Goal: Task Accomplishment & Management: Complete application form

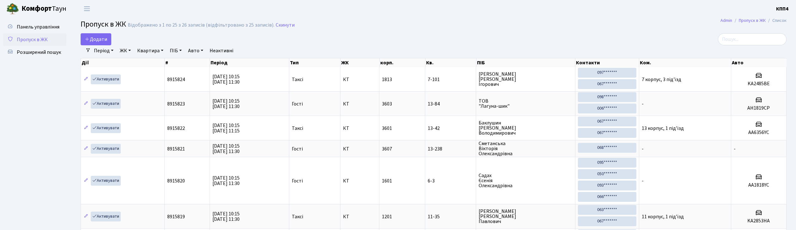
select select "25"
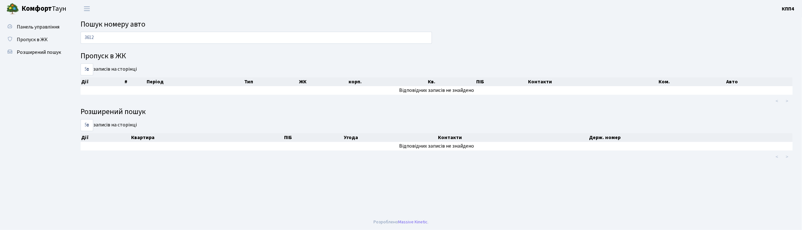
click at [127, 38] on input "3612" at bounding box center [257, 38] width 352 height 12
type input "3"
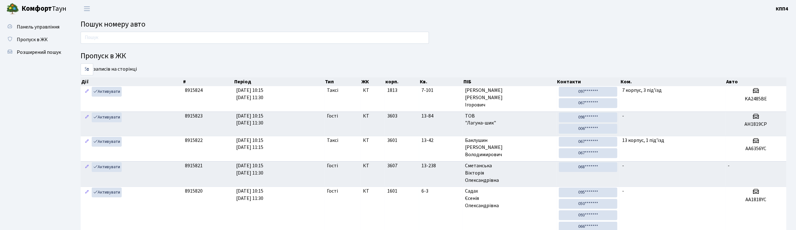
click at [120, 36] on input "text" at bounding box center [255, 38] width 348 height 12
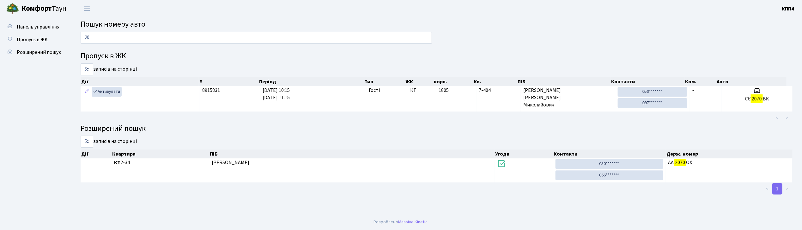
type input "2"
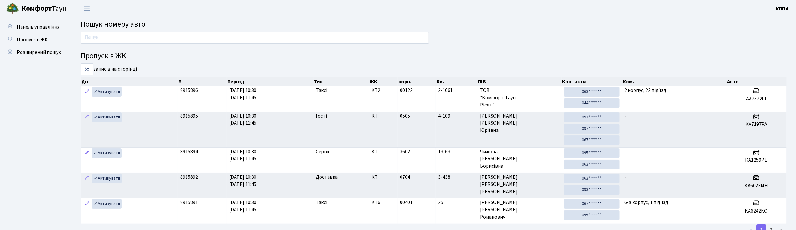
click at [116, 40] on input "text" at bounding box center [255, 38] width 348 height 12
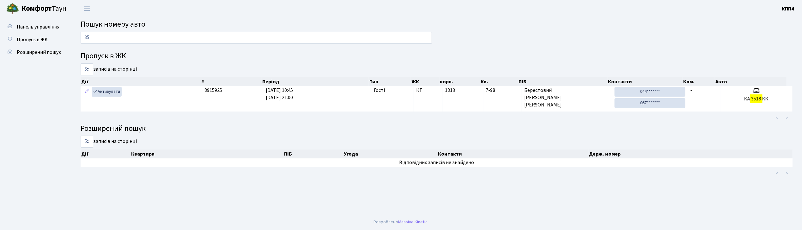
type input "3"
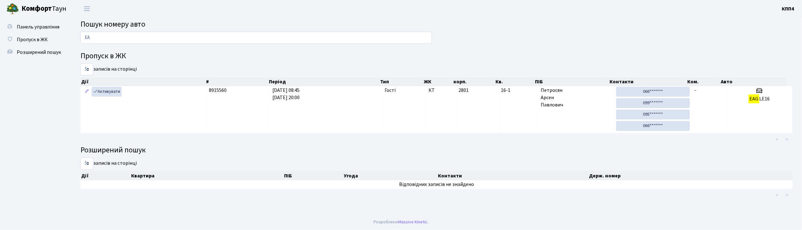
type input "E"
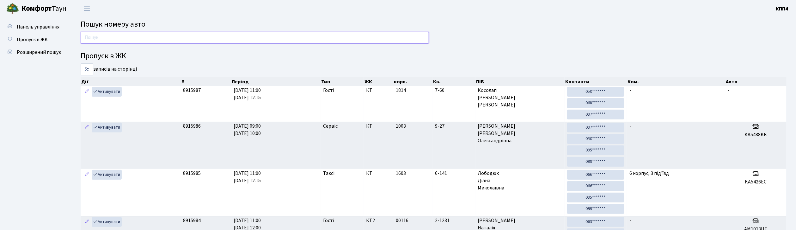
drag, startPoint x: 96, startPoint y: 34, endPoint x: 227, endPoint y: 37, distance: 130.6
click at [227, 37] on input "text" at bounding box center [255, 38] width 348 height 12
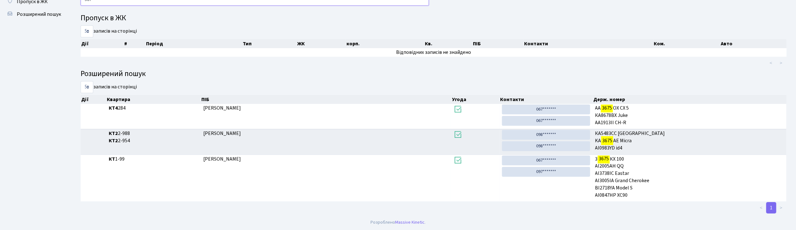
scroll to position [34, 0]
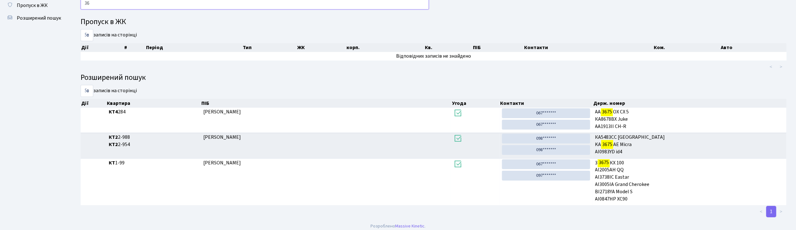
type input "3"
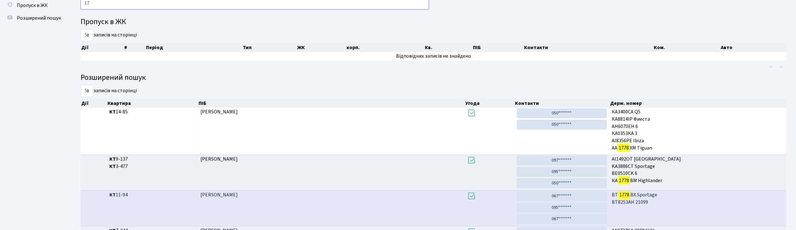
type input "1"
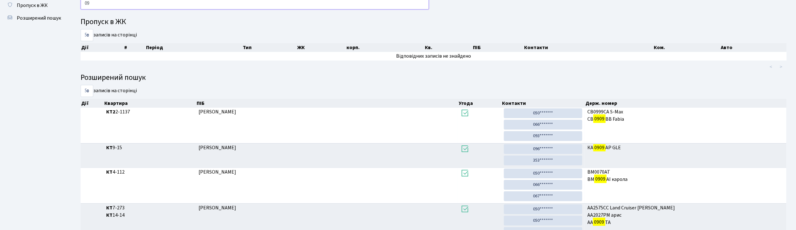
type input "0"
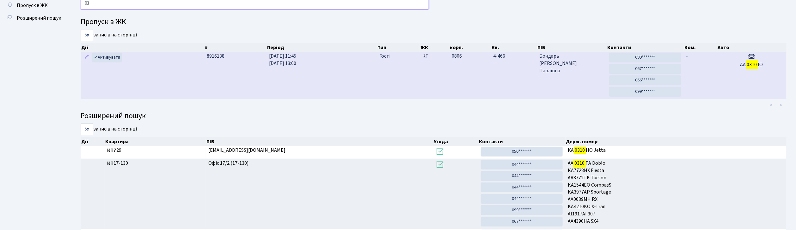
type input "0"
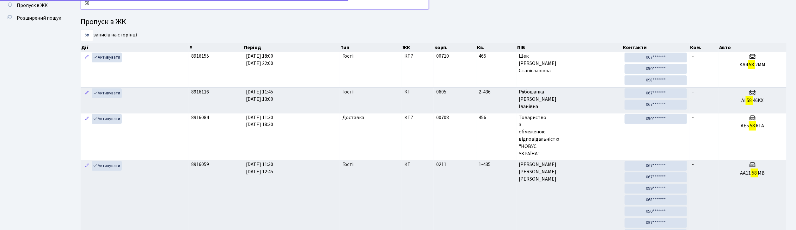
type input "5"
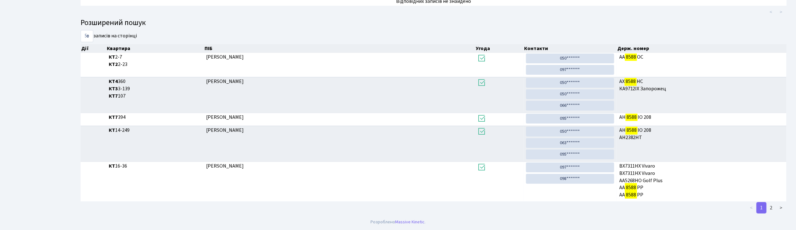
scroll to position [91, 0]
click at [766, 202] on link "1" at bounding box center [762, 207] width 10 height 11
click at [772, 209] on link "2" at bounding box center [771, 207] width 10 height 11
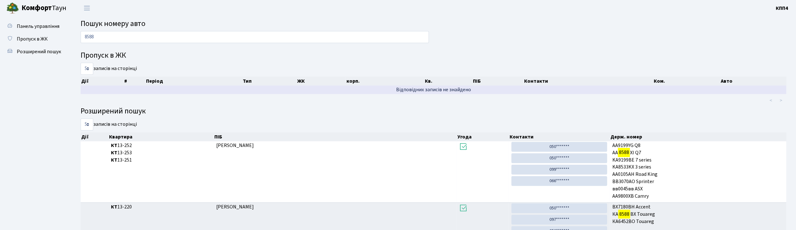
scroll to position [0, 0]
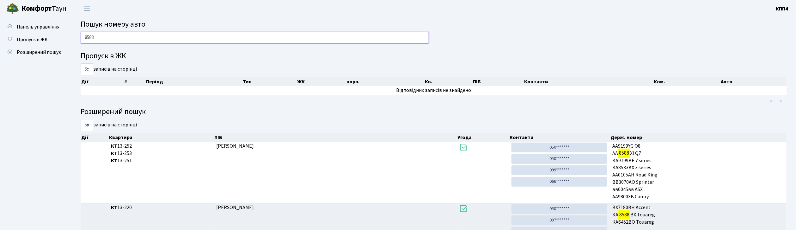
click at [100, 36] on input "8588" at bounding box center [255, 38] width 348 height 12
type input "8"
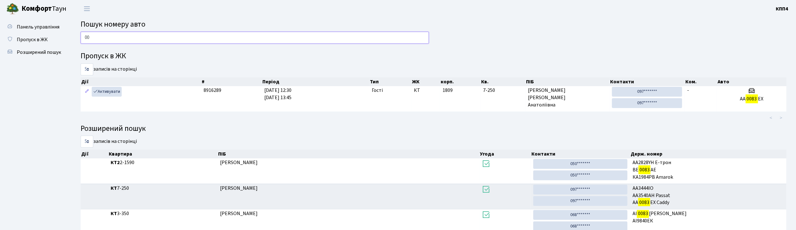
type input "0"
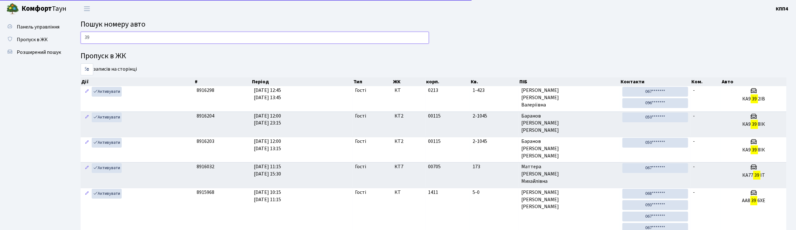
type input "3"
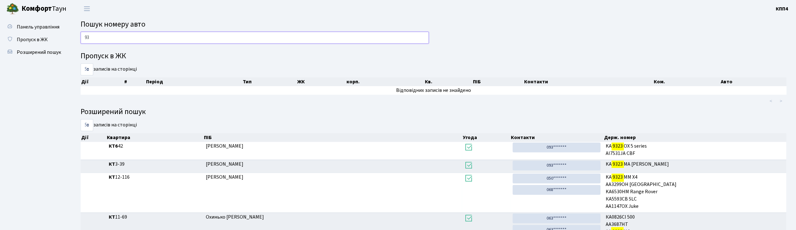
type input "9"
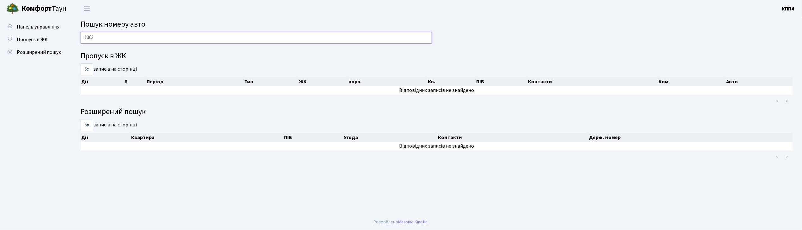
click at [147, 37] on input "1363" at bounding box center [257, 38] width 352 height 12
click at [138, 36] on input "1363" at bounding box center [257, 38] width 352 height 12
click at [120, 40] on input "1363" at bounding box center [257, 38] width 352 height 12
type input "1"
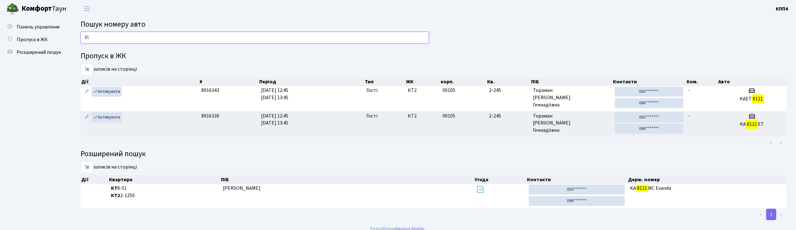
type input "8"
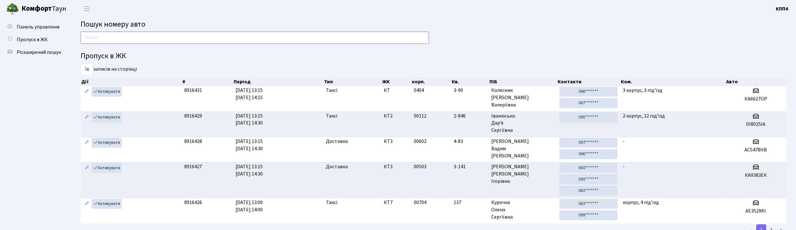
click at [177, 37] on input "text" at bounding box center [255, 38] width 348 height 12
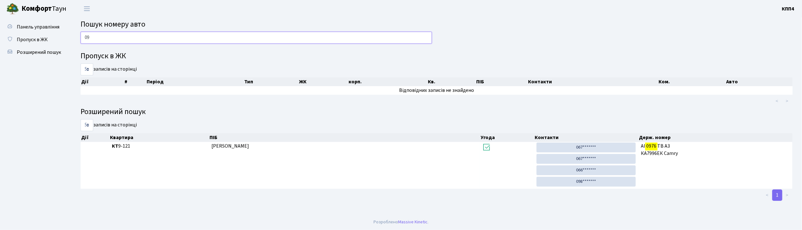
type input "0"
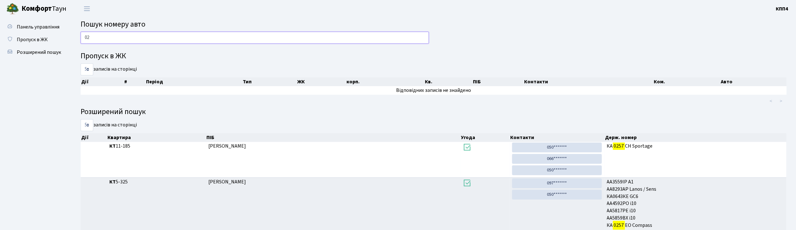
type input "0"
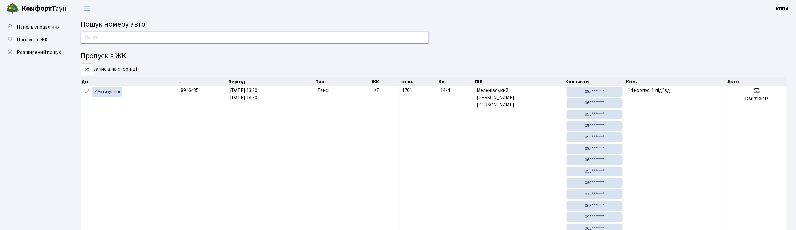
click at [150, 34] on input "text" at bounding box center [255, 38] width 348 height 12
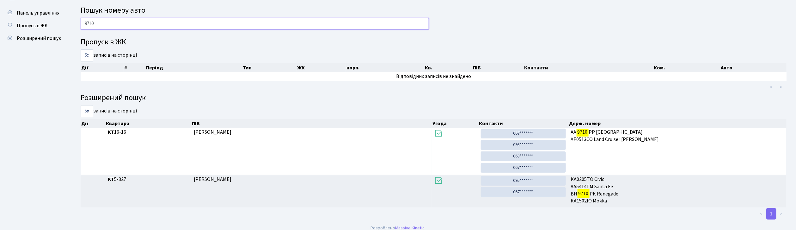
scroll to position [21, 0]
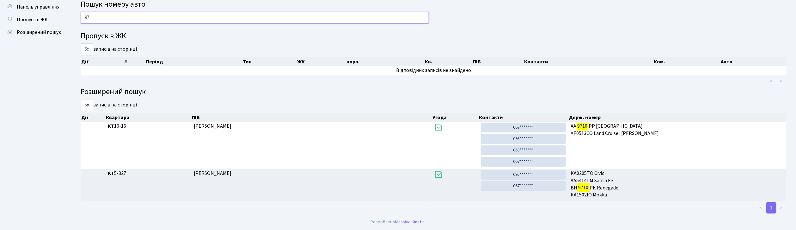
type input "9"
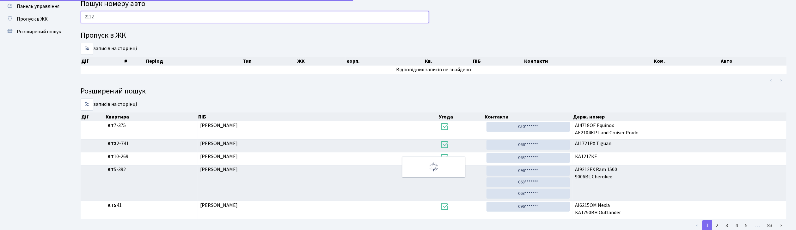
scroll to position [0, 0]
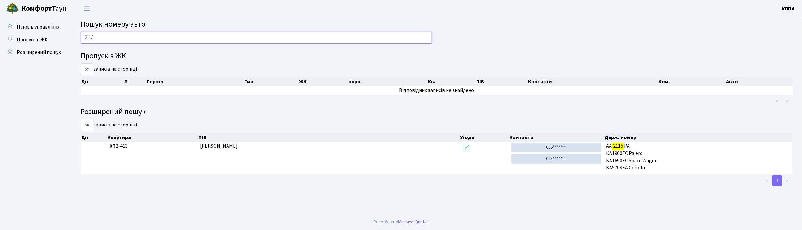
click at [118, 39] on input "2115" at bounding box center [257, 38] width 352 height 12
type input "2"
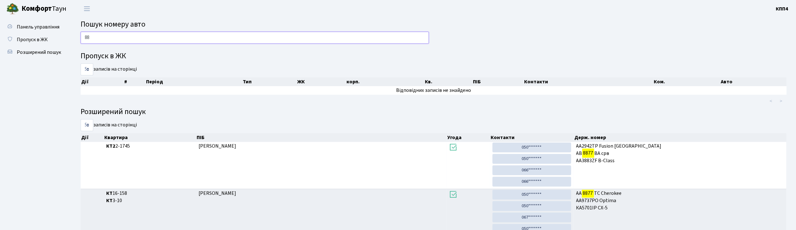
type input "8"
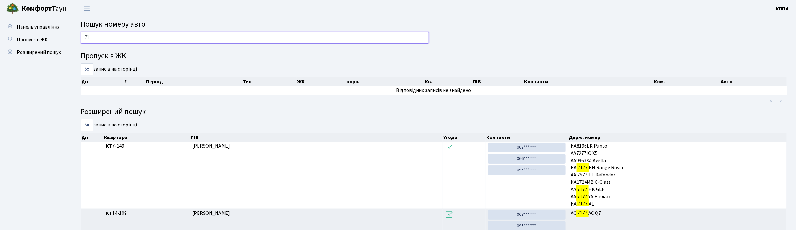
type input "7"
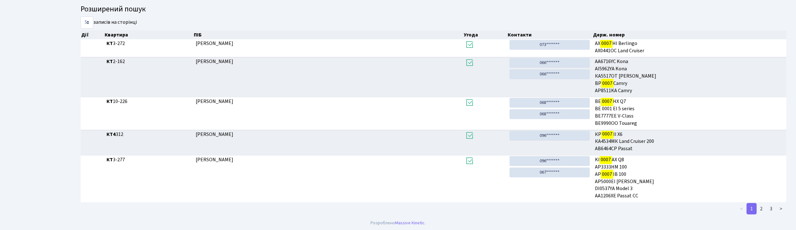
scroll to position [104, 0]
click at [763, 209] on link "2" at bounding box center [762, 207] width 10 height 11
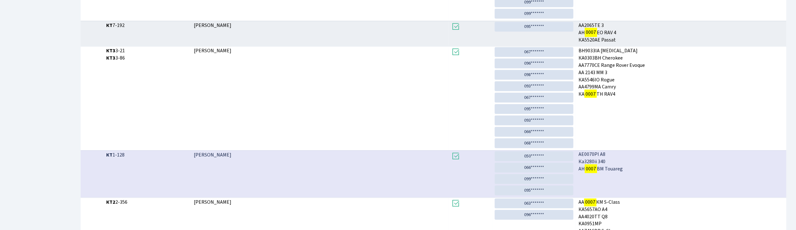
scroll to position [478, 0]
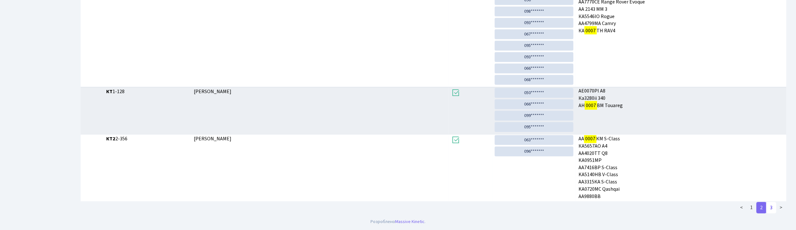
click at [773, 207] on link "3" at bounding box center [771, 207] width 10 height 11
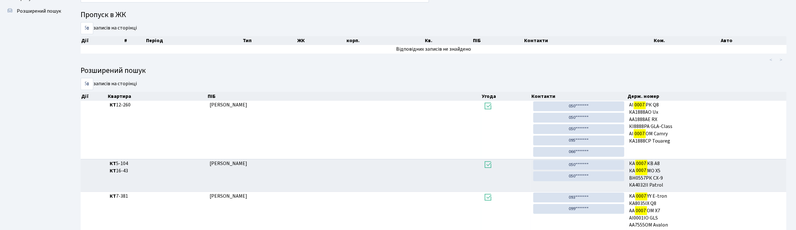
scroll to position [0, 0]
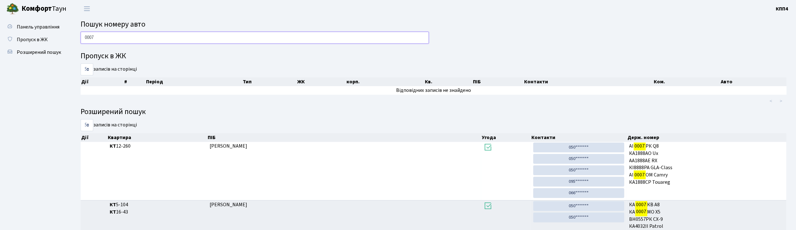
click at [206, 36] on input "0007" at bounding box center [255, 38] width 348 height 12
type input "0"
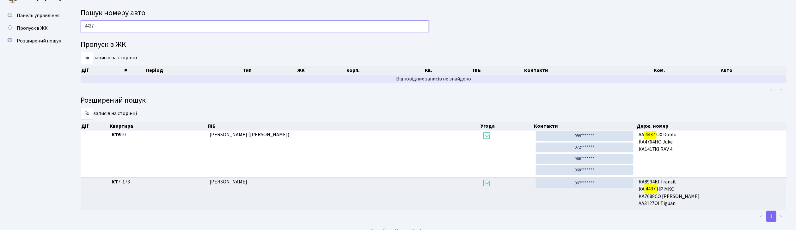
scroll to position [21, 0]
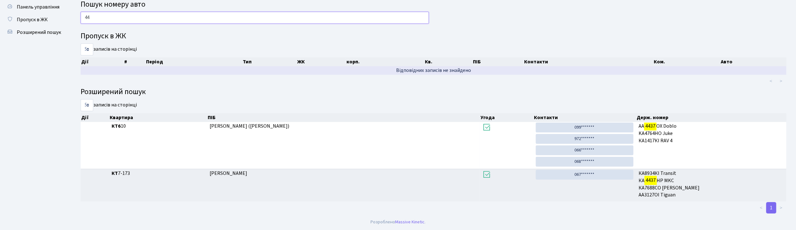
type input "4"
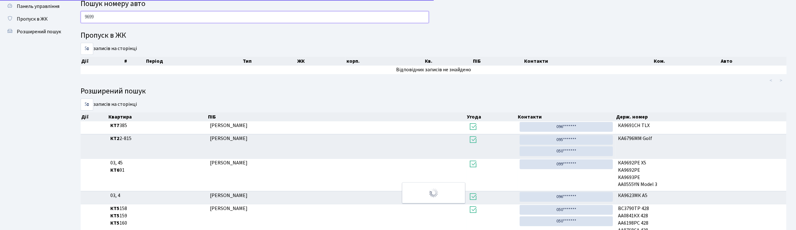
scroll to position [0, 0]
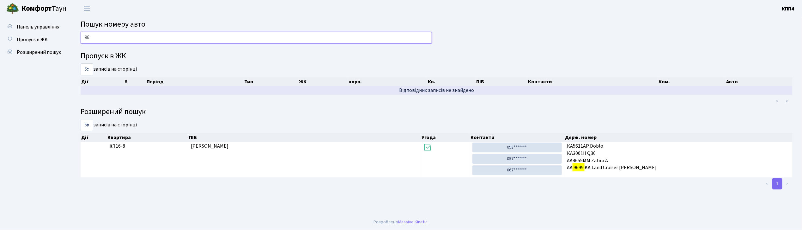
type input "9"
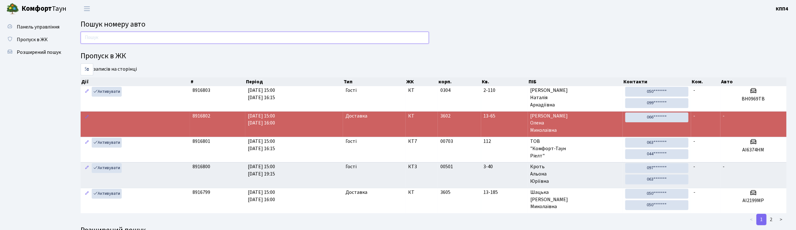
click at [163, 34] on input "text" at bounding box center [255, 38] width 348 height 12
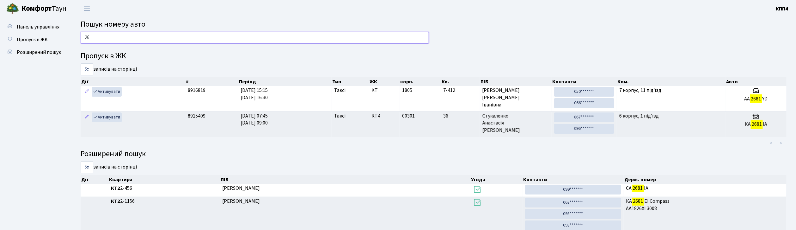
type input "2"
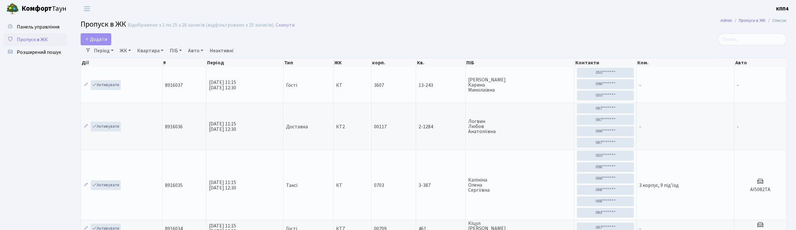
select select "25"
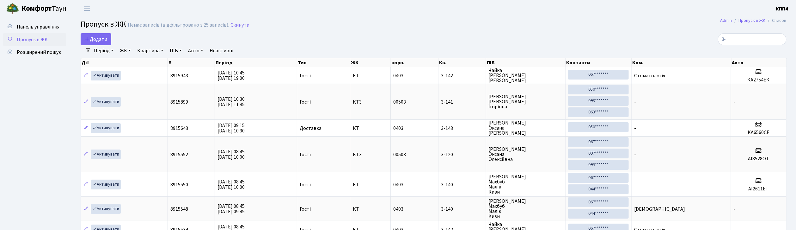
type input "3"
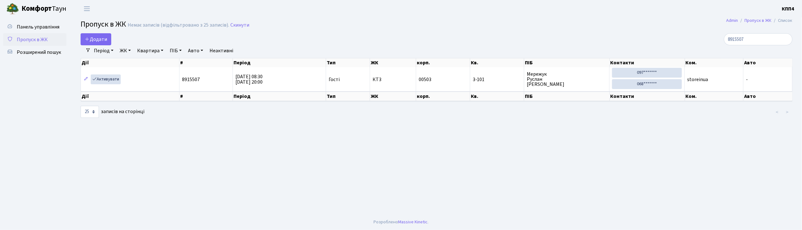
type input "8915507"
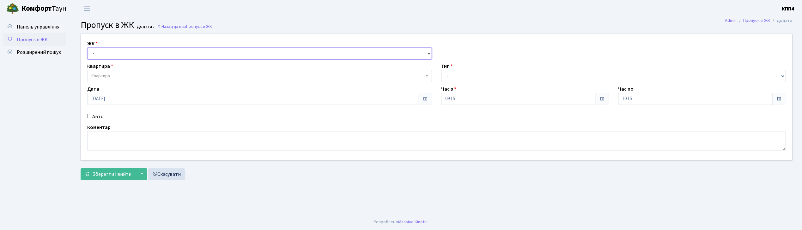
click at [142, 51] on select "- КТ, вул. Регенераторна, 4 КТ2, просп. Соборності, 17 КТ3, вул. Березнева, 16 …" at bounding box center [259, 53] width 345 height 12
select select "271"
click at [87, 47] on select "- КТ, вул. Регенераторна, 4 КТ2, просп. Соборності, 17 КТ3, вул. Березнева, 16 …" at bounding box center [259, 53] width 345 height 12
select select
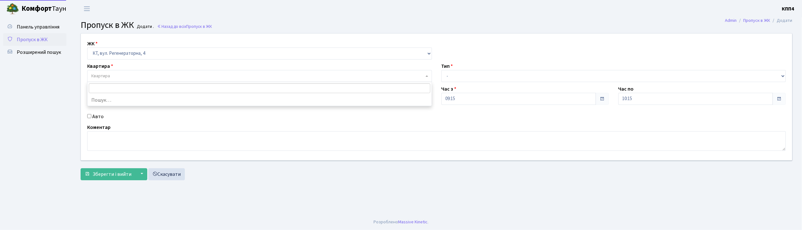
click at [138, 77] on span "Квартира" at bounding box center [257, 76] width 333 height 6
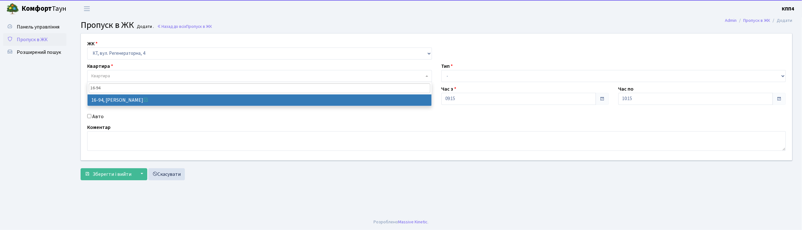
type input "16-94"
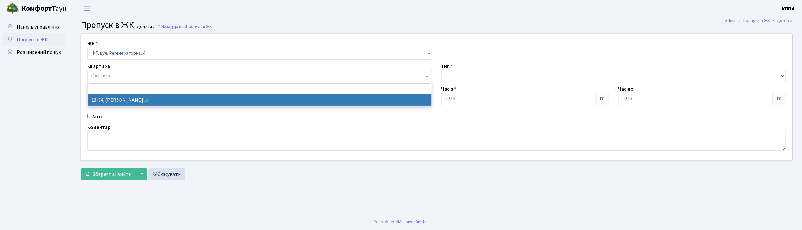
select select "8655"
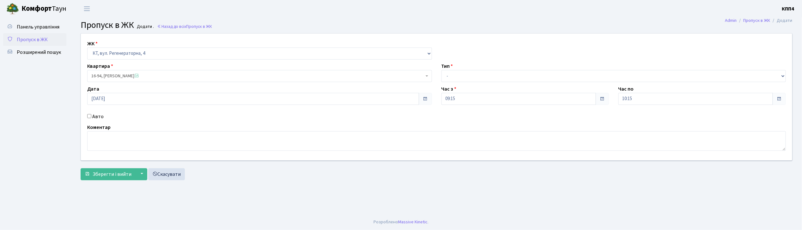
drag, startPoint x: 506, startPoint y: 82, endPoint x: 481, endPoint y: 75, distance: 25.6
click at [482, 75] on div "ЖК - КТ, вул. Регенераторна, 4 КТ2, просп. Соборності, 17 КТ3, вул. Березнева, …" at bounding box center [436, 97] width 721 height 126
drag, startPoint x: 480, startPoint y: 75, endPoint x: 477, endPoint y: 81, distance: 6.4
click at [480, 75] on select "- Доставка Таксі Гості Сервіс" at bounding box center [614, 76] width 345 height 12
select select "3"
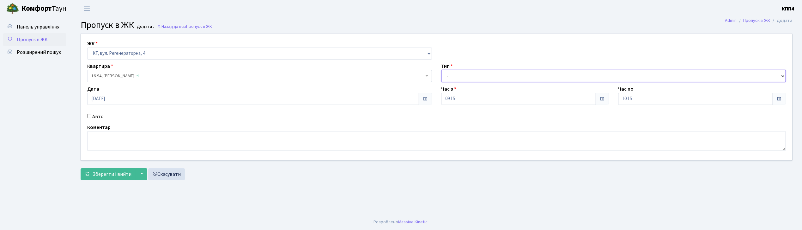
click at [442, 70] on select "- Доставка Таксі Гості Сервіс" at bounding box center [614, 76] width 345 height 12
click at [101, 117] on label "Авто" at bounding box center [97, 117] width 11 height 8
click at [91, 117] on input "Авто" at bounding box center [89, 116] width 4 height 4
checkbox input "true"
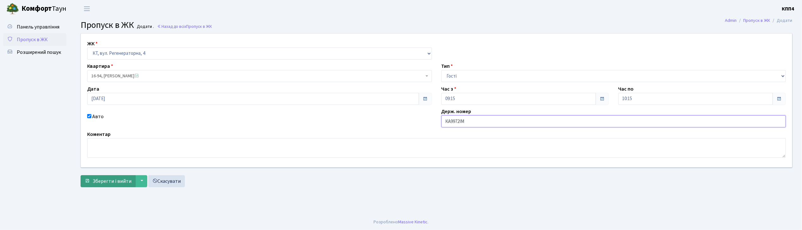
type input "КА9972ІМ"
click at [104, 183] on span "Зберегти і вийти" at bounding box center [112, 180] width 39 height 7
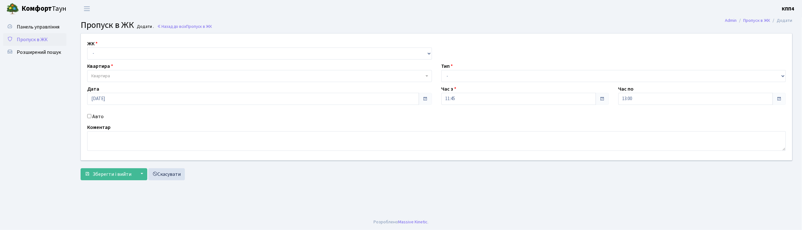
drag, startPoint x: 172, startPoint y: 55, endPoint x: 161, endPoint y: 64, distance: 15.0
click at [165, 62] on div "ЖК - КТ, вул. Регенераторна, 4 КТ2, просп. [STREET_ADDRESS] [STREET_ADDRESS] [P…" at bounding box center [436, 97] width 721 height 126
drag, startPoint x: 157, startPoint y: 50, endPoint x: 155, endPoint y: 54, distance: 4.9
click at [156, 53] on select "- КТ, вул. Регенераторна, 4 КТ2, просп. [STREET_ADDRESS] [STREET_ADDRESS] [PERS…" at bounding box center [259, 53] width 345 height 12
select select "271"
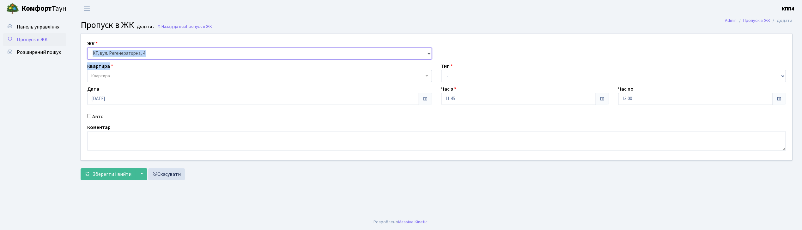
click at [87, 47] on select "- КТ, вул. Регенераторна, 4 КТ2, просп. [STREET_ADDRESS] [STREET_ADDRESS] [PERS…" at bounding box center [259, 53] width 345 height 12
select select
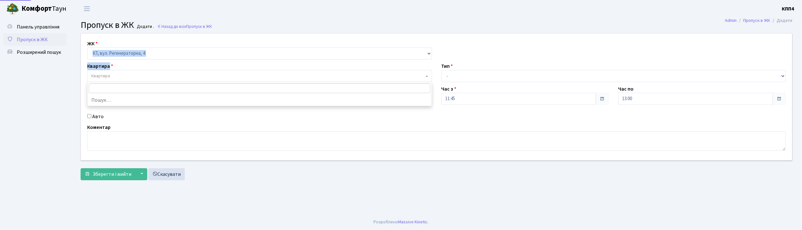
click at [146, 76] on span "Квартира" at bounding box center [257, 76] width 333 height 6
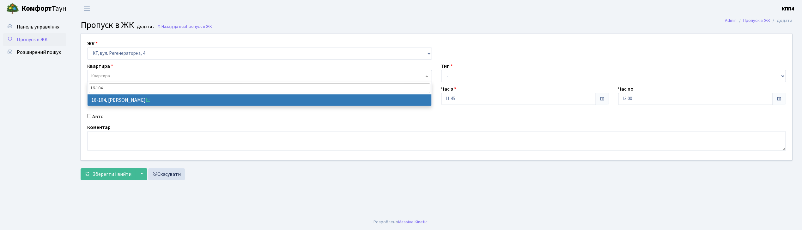
type input "16-104"
select select "8665"
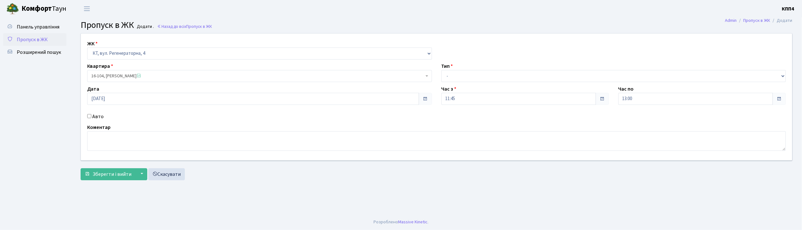
click at [101, 113] on label "Авто" at bounding box center [97, 117] width 11 height 8
click at [91, 114] on input "Авто" at bounding box center [89, 116] width 4 height 4
checkbox input "true"
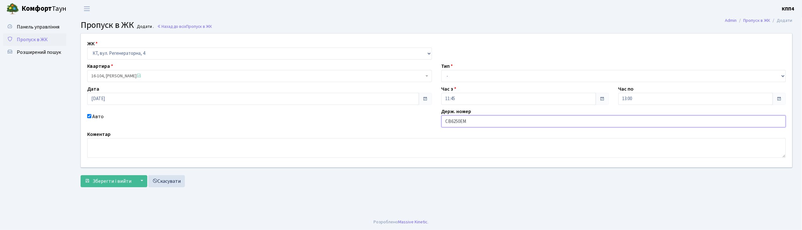
type input "СВ6250ЕМ"
click at [460, 82] on div "ЖК - КТ, вул. Регенераторна, 4 КТ2, просп. [STREET_ADDRESS] [STREET_ADDRESS] [P…" at bounding box center [436, 100] width 721 height 133
click at [448, 73] on select "- Доставка Таксі Гості Сервіс" at bounding box center [614, 76] width 345 height 12
select select "3"
click at [442, 70] on select "- Доставка Таксі Гості Сервіс" at bounding box center [614, 76] width 345 height 12
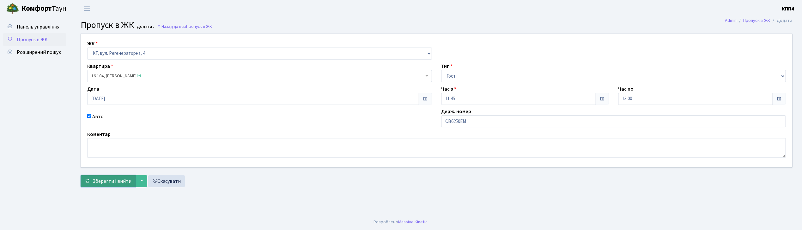
click at [121, 185] on button "Зберегти і вийти" at bounding box center [108, 181] width 55 height 12
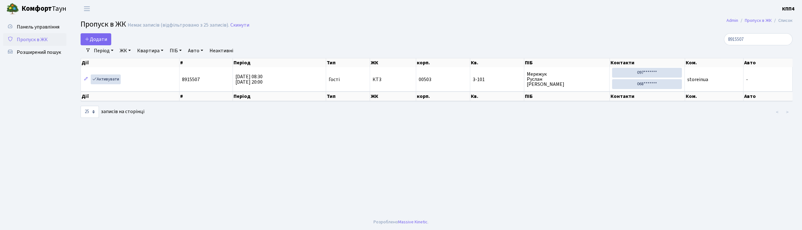
select select "25"
type input "8"
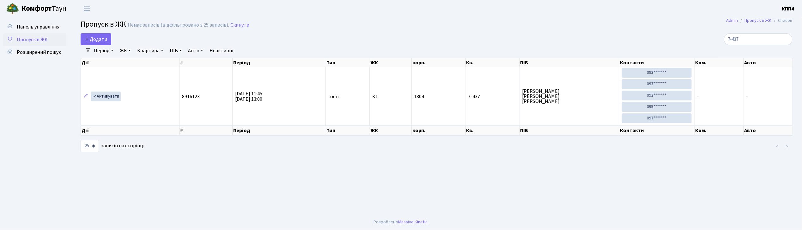
type input "7-437"
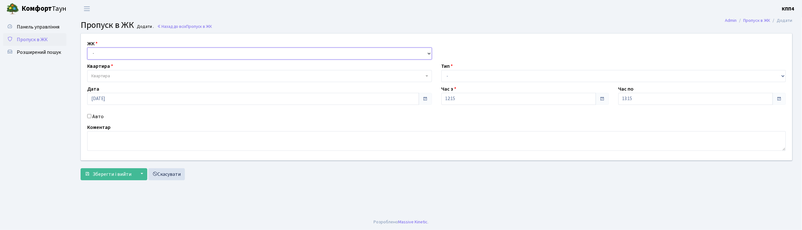
click at [104, 55] on select "- КТ, вул. Регенераторна, 4 КТ2, просп. [STREET_ADDRESS] [STREET_ADDRESS] [PERS…" at bounding box center [259, 53] width 345 height 12
select select "271"
click at [87, 47] on select "- КТ, вул. Регенераторна, 4 КТ2, просп. Соборності, 17 КТ3, вул. Березнева, 16 …" at bounding box center [259, 53] width 345 height 12
select select
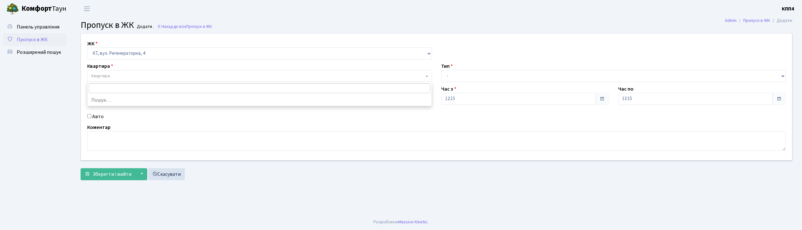
click at [111, 71] on span "Квартира" at bounding box center [259, 76] width 345 height 12
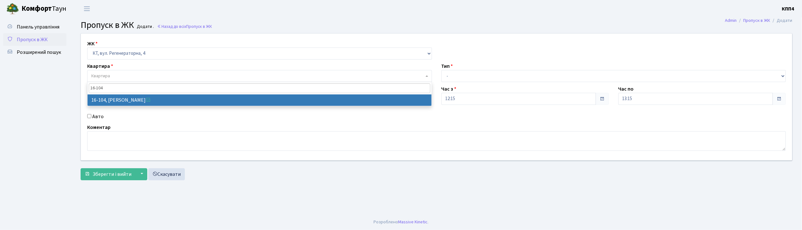
type input "16-104"
select select "8665"
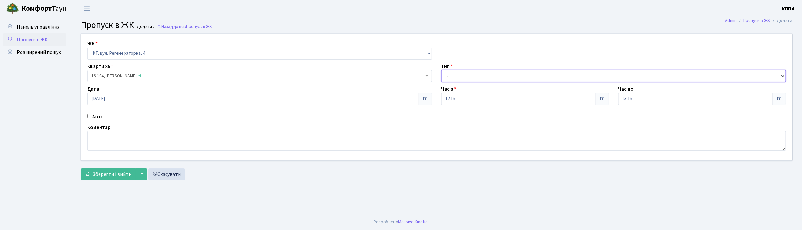
drag, startPoint x: 453, startPoint y: 75, endPoint x: 451, endPoint y: 80, distance: 5.1
click at [453, 75] on select "- Доставка Таксі Гості Сервіс" at bounding box center [614, 76] width 345 height 12
select select "3"
click at [442, 70] on select "- Доставка Таксі Гості Сервіс" at bounding box center [614, 76] width 345 height 12
click at [99, 118] on label "Авто" at bounding box center [97, 117] width 11 height 8
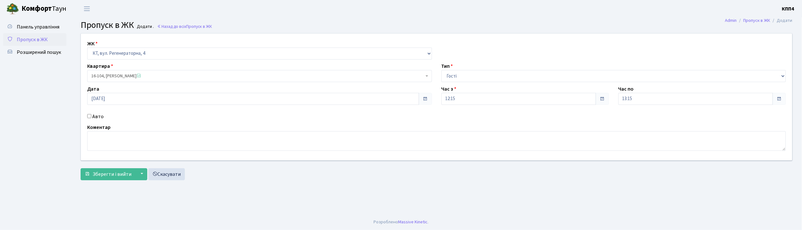
click at [91, 118] on input "Авто" at bounding box center [89, 116] width 4 height 4
checkbox input "true"
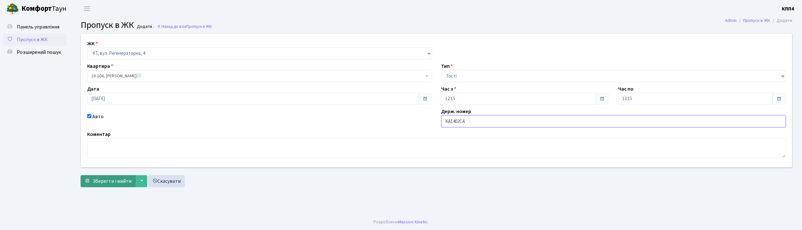
type input "КА1402СА"
click at [100, 175] on button "Зберегти і вийти" at bounding box center [108, 181] width 55 height 12
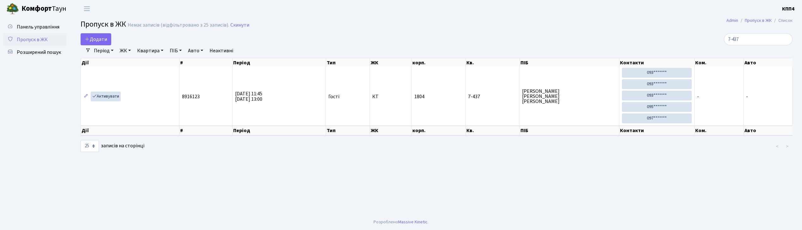
select select "25"
click at [757, 37] on input "7-437" at bounding box center [758, 39] width 69 height 12
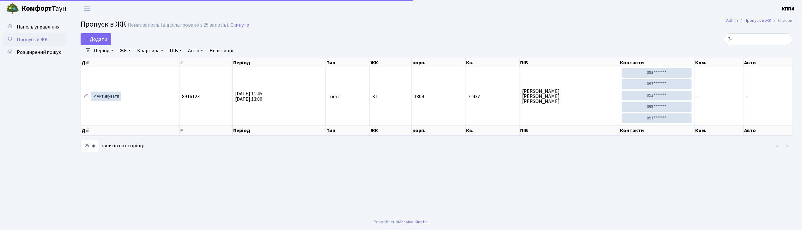
type input "7"
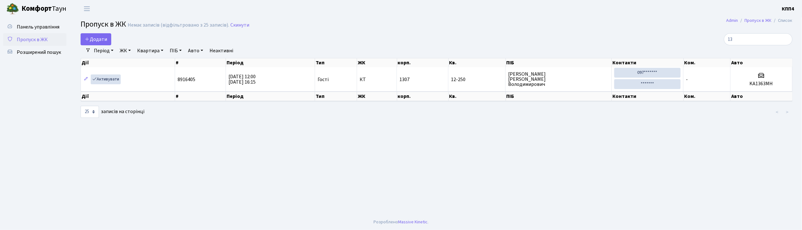
type input "1"
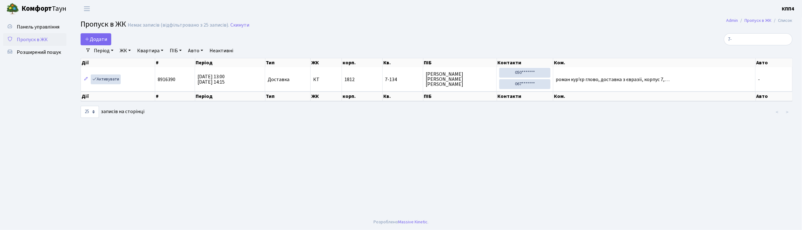
type input "7"
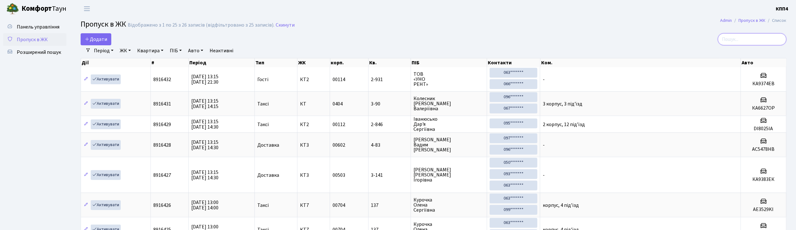
click at [755, 40] on input "search" at bounding box center [752, 39] width 69 height 12
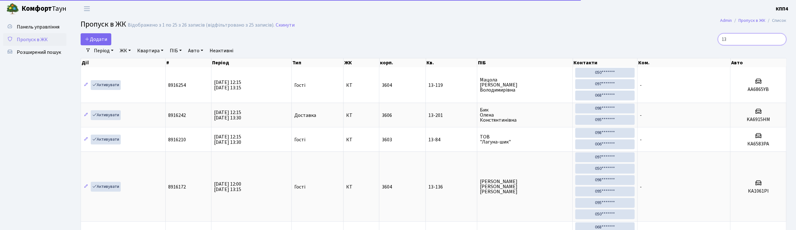
type input "1"
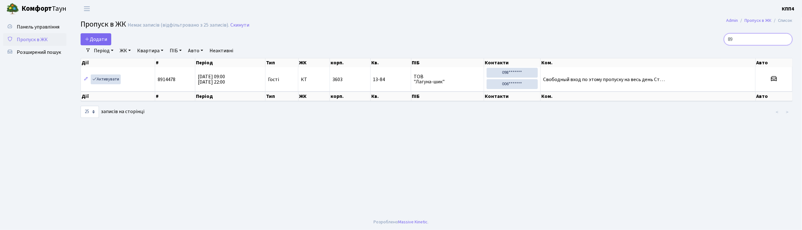
type input "8"
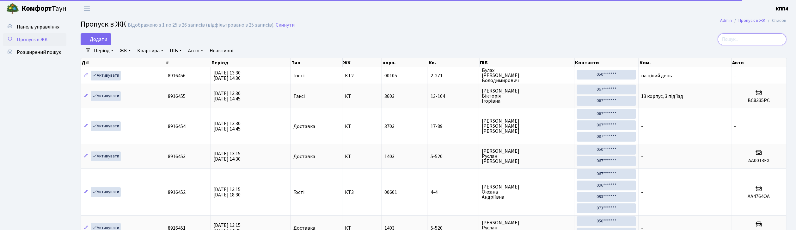
click at [761, 44] on input "search" at bounding box center [752, 39] width 69 height 12
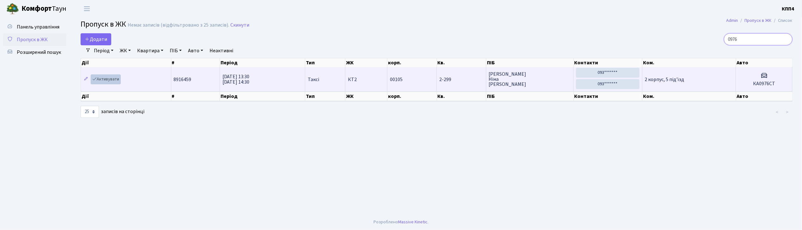
type input "0976"
click at [107, 83] on link "Активувати" at bounding box center [106, 79] width 30 height 10
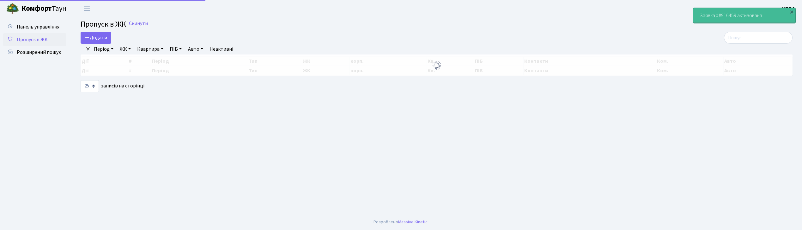
select select "25"
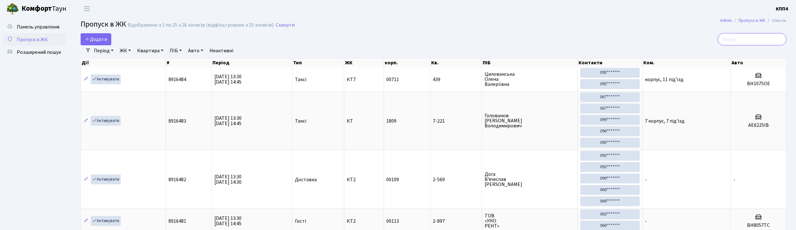
click at [743, 40] on input "search" at bounding box center [752, 39] width 69 height 12
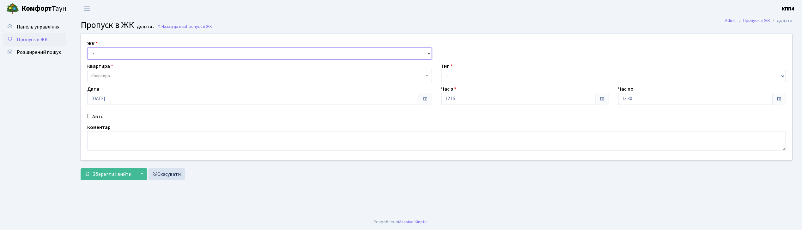
click at [107, 49] on select "- КТ, вул. Регенераторна, 4 КТ2, просп. Соборності, 17 КТ3, вул. Березнева, 16 …" at bounding box center [259, 53] width 345 height 12
select select "271"
click at [87, 47] on select "- КТ, вул. Регенераторна, 4 КТ2, просп. Соборності, 17 КТ3, вул. Березнева, 16 …" at bounding box center [259, 53] width 345 height 12
select select
click at [122, 75] on span "Квартира" at bounding box center [257, 76] width 333 height 6
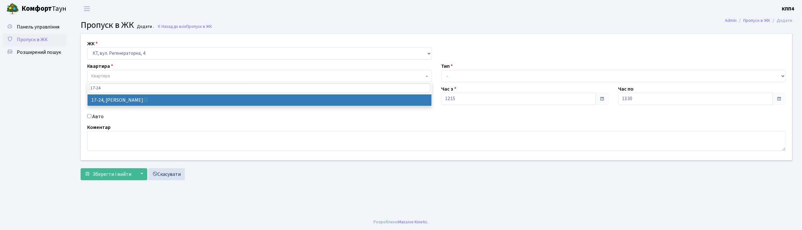
type input "17-24"
select select "8978"
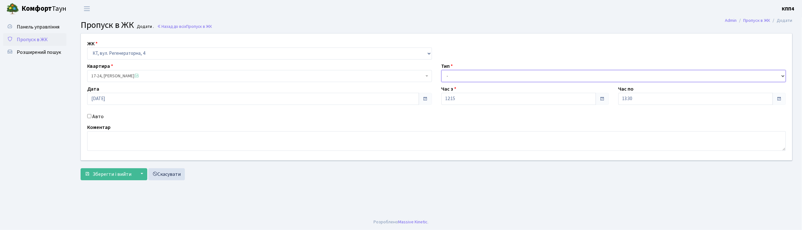
click at [472, 77] on select "- Доставка Таксі Гості Сервіс" at bounding box center [614, 76] width 345 height 12
select select "1"
click at [442, 70] on select "- Доставка Таксі Гості Сервіс" at bounding box center [614, 76] width 345 height 12
click at [99, 176] on span "Зберегти і вийти" at bounding box center [112, 173] width 39 height 7
